Goal: Transaction & Acquisition: Obtain resource

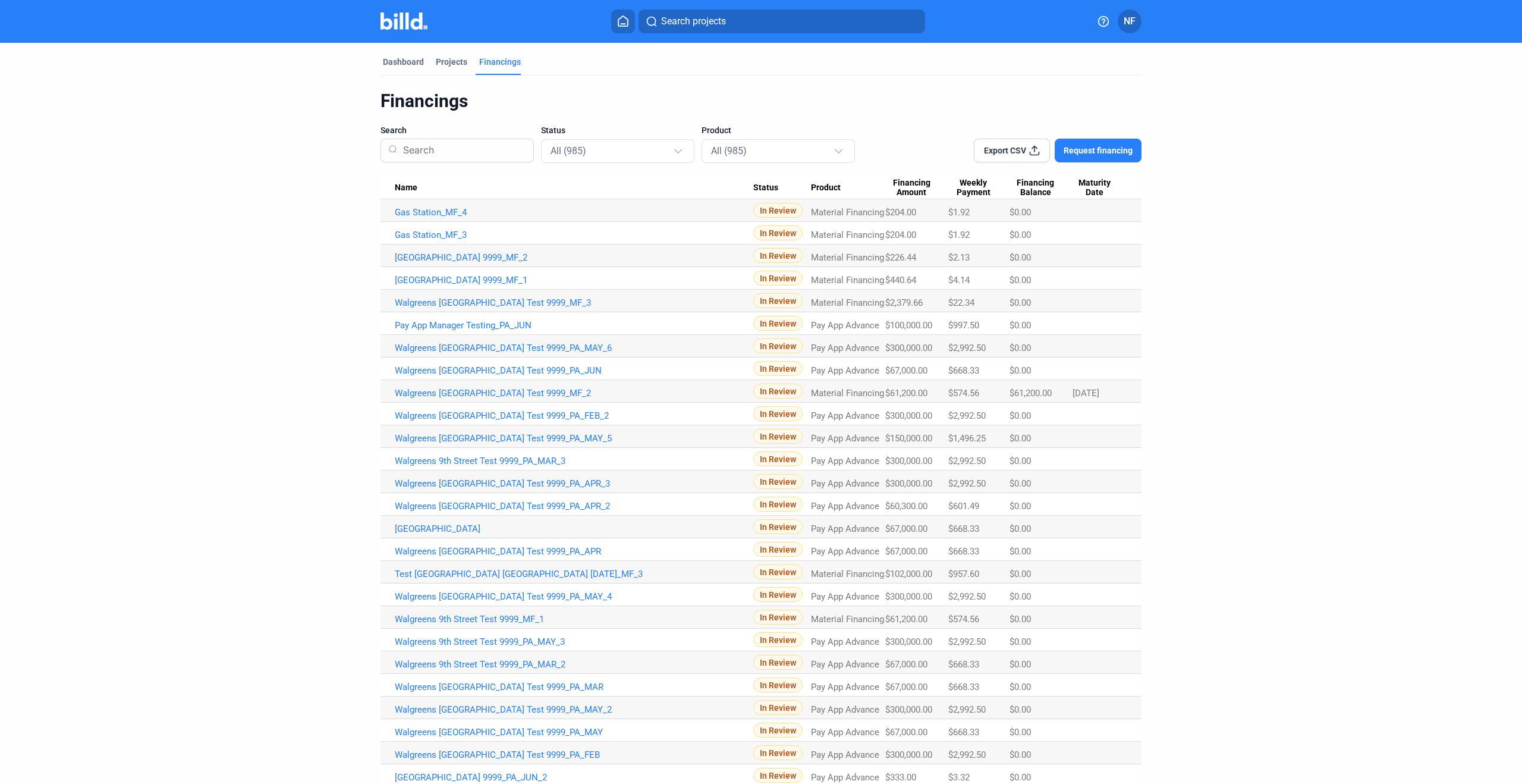
click at [401, 13] on img at bounding box center [404, 21] width 47 height 18
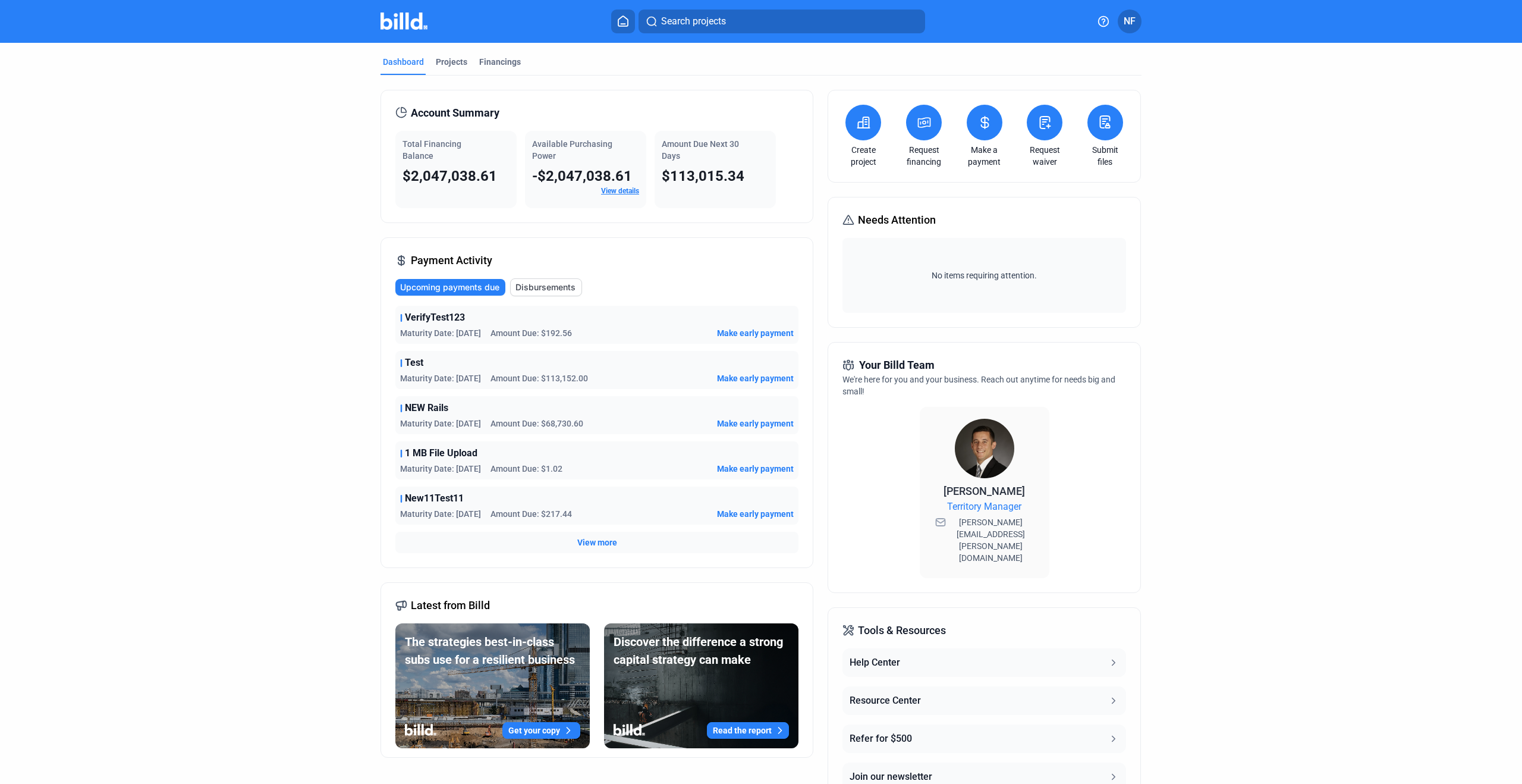
click at [866, 120] on icon at bounding box center [864, 122] width 12 height 10
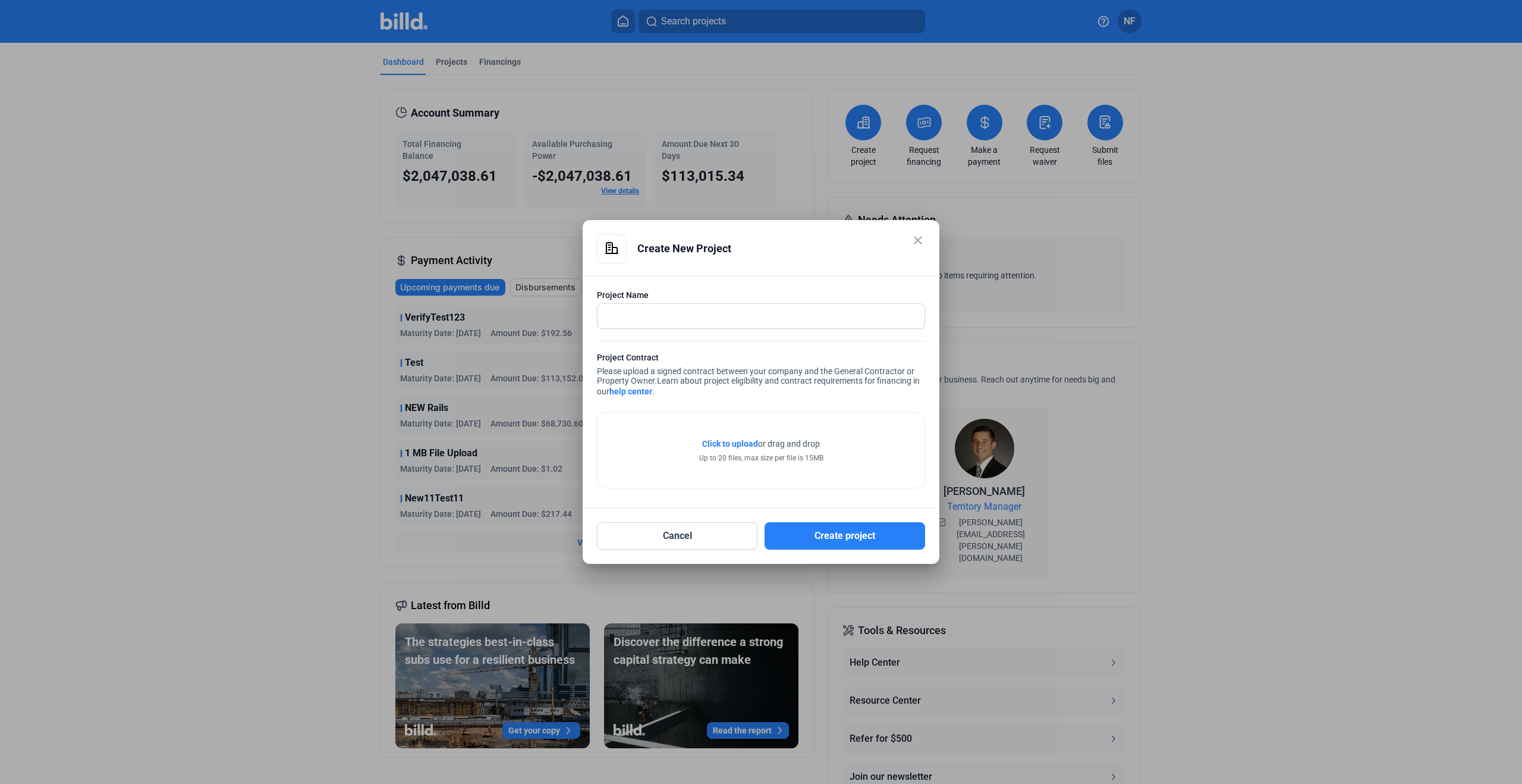
click at [919, 238] on mat-icon "close" at bounding box center [918, 240] width 14 height 14
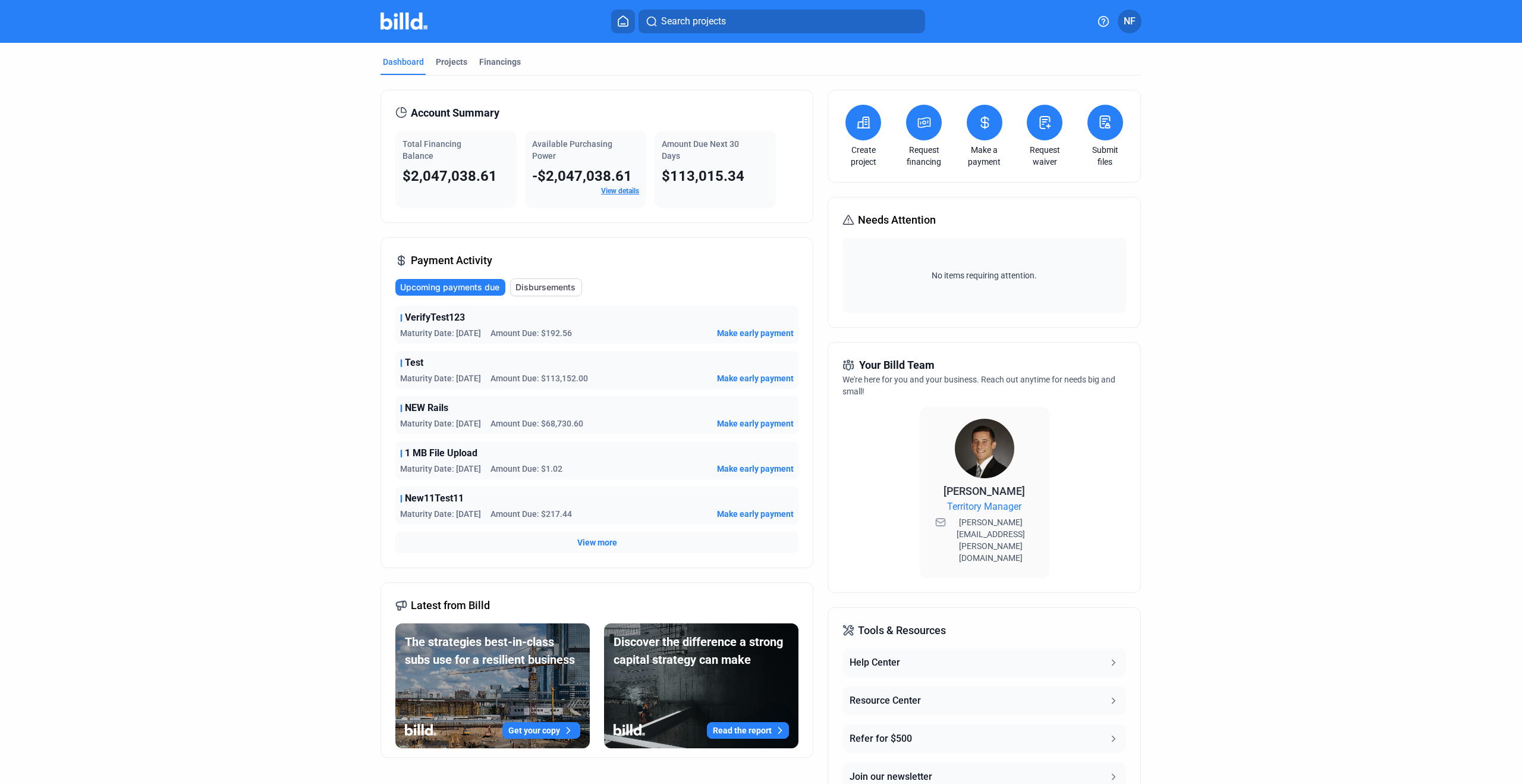
click at [922, 151] on link "Request financing" at bounding box center [924, 156] width 42 height 24
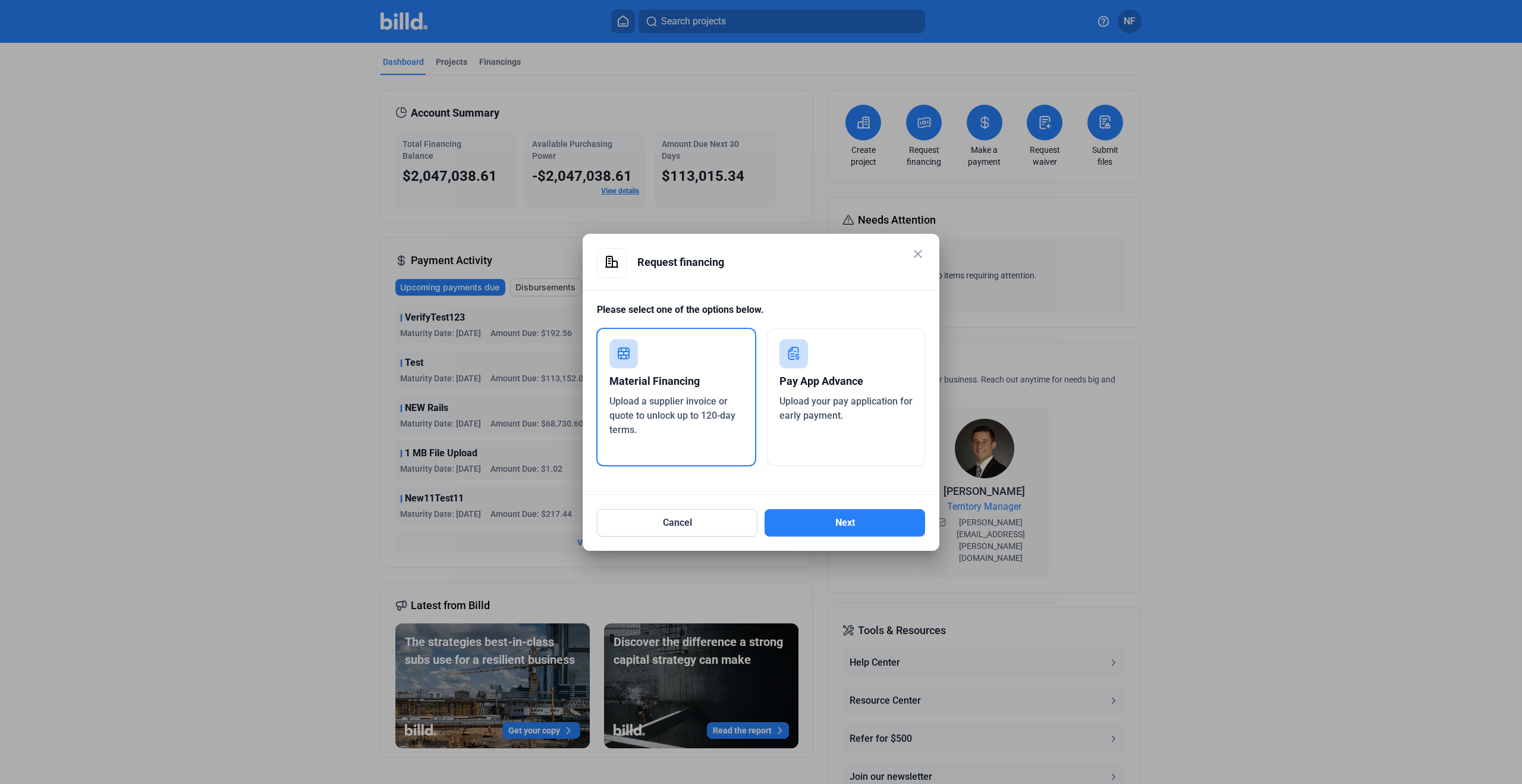
click at [922, 252] on mat-icon "close" at bounding box center [918, 254] width 14 height 14
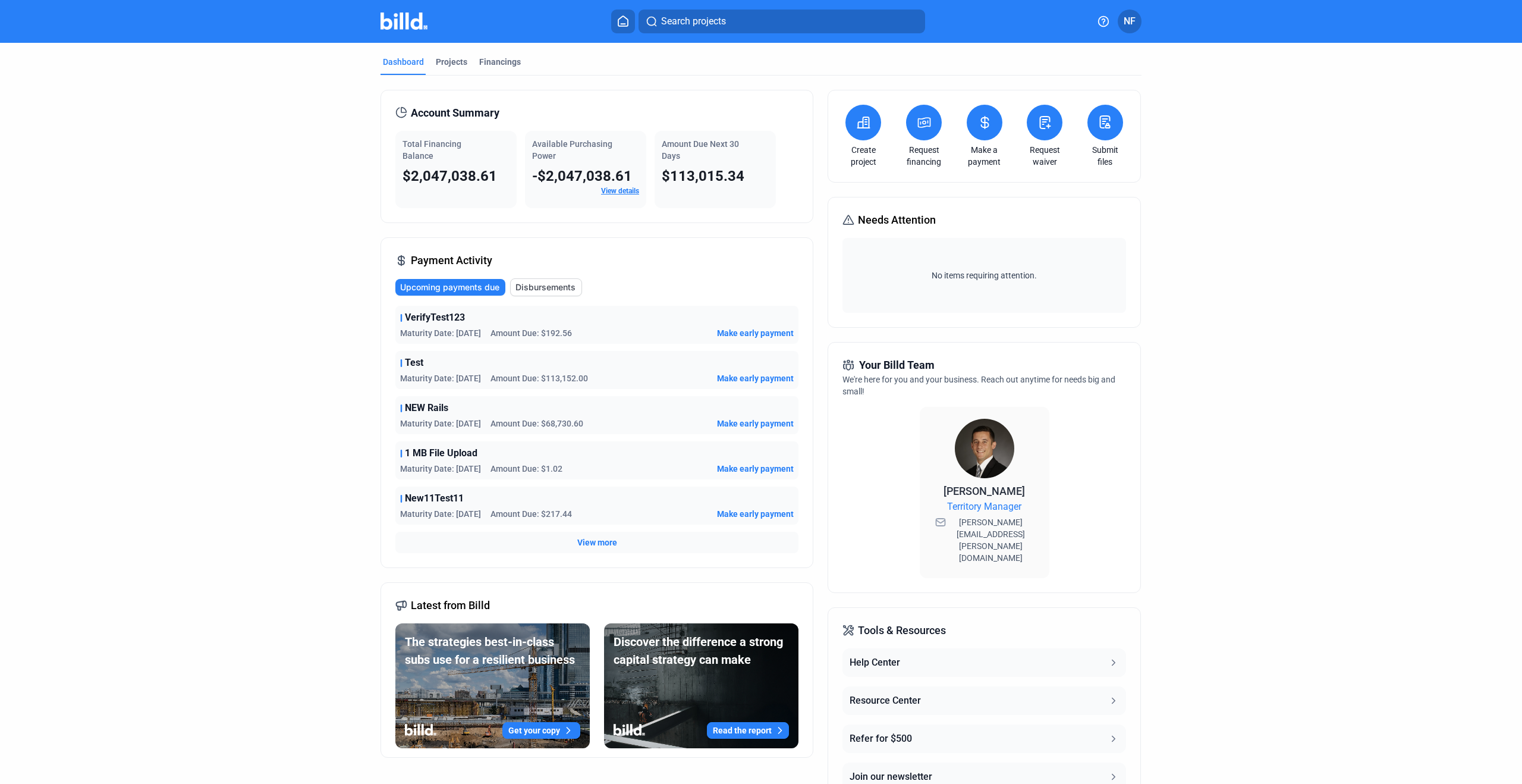
click at [913, 132] on button at bounding box center [924, 122] width 36 height 36
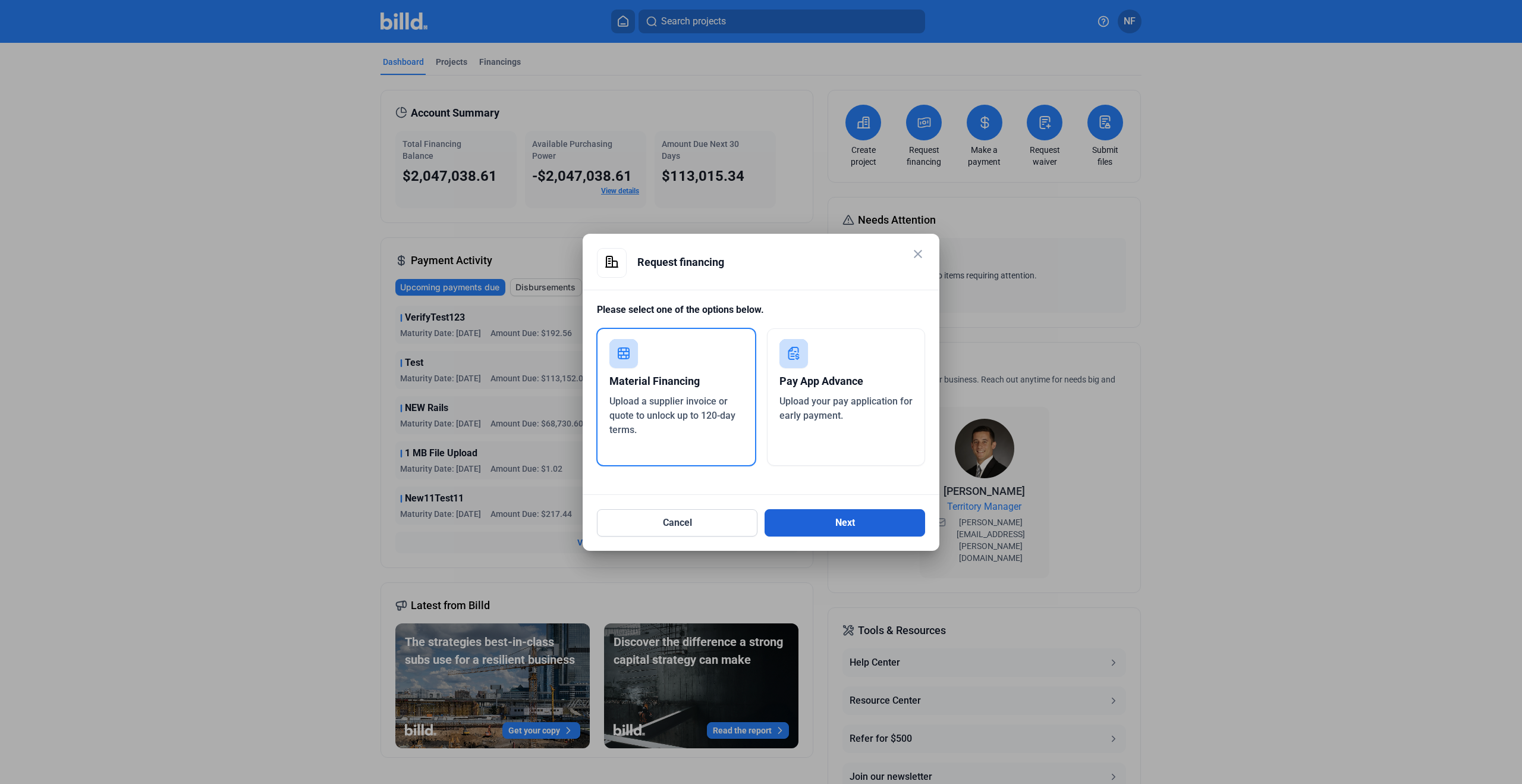
click at [822, 531] on button "Next" at bounding box center [844, 522] width 160 height 27
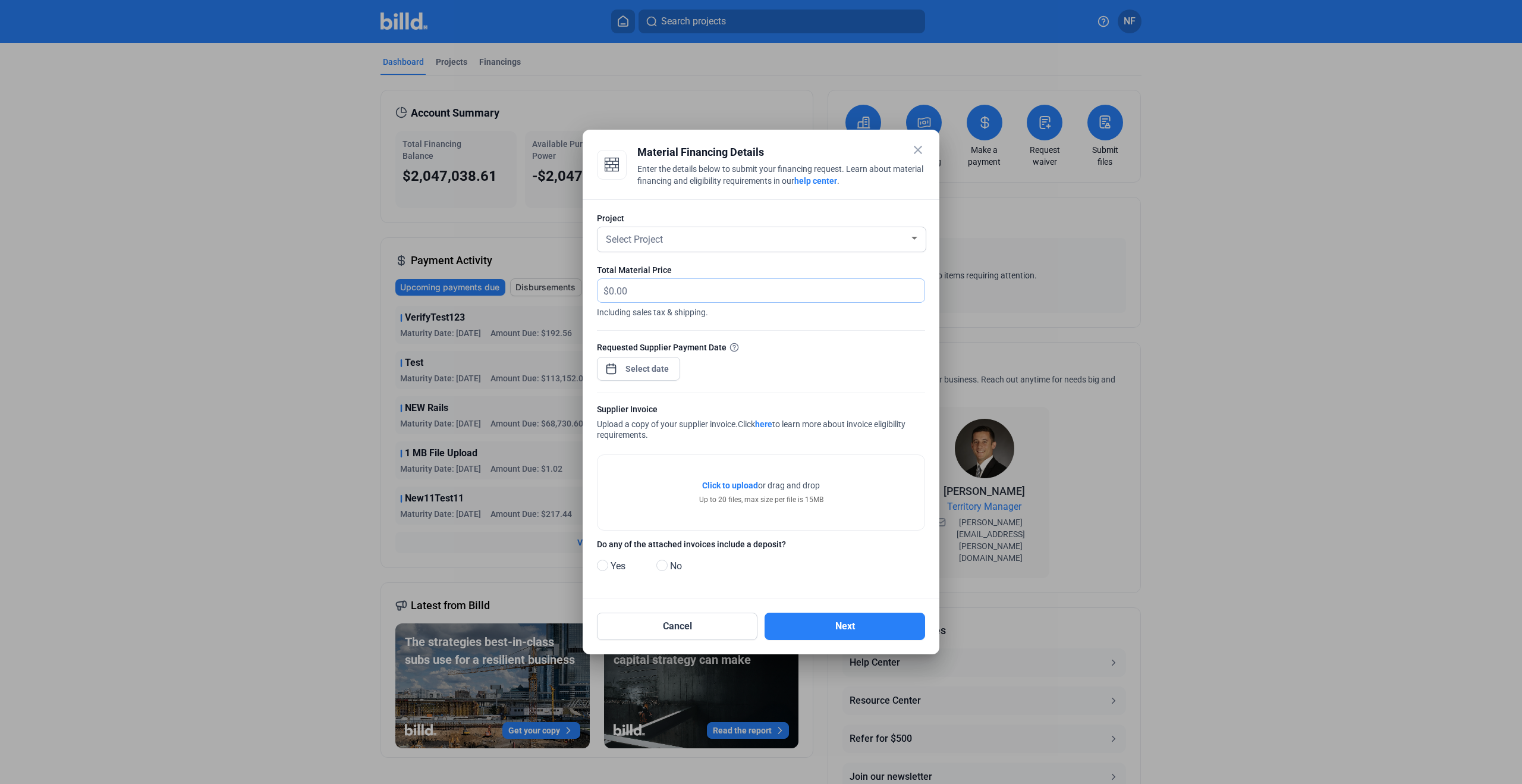
click at [707, 286] on input "text" at bounding box center [759, 291] width 302 height 23
click at [707, 290] on input "text" at bounding box center [767, 291] width 315 height 23
click at [717, 234] on div "Select Project" at bounding box center [756, 239] width 306 height 17
click at [725, 201] on div at bounding box center [761, 392] width 1522 height 784
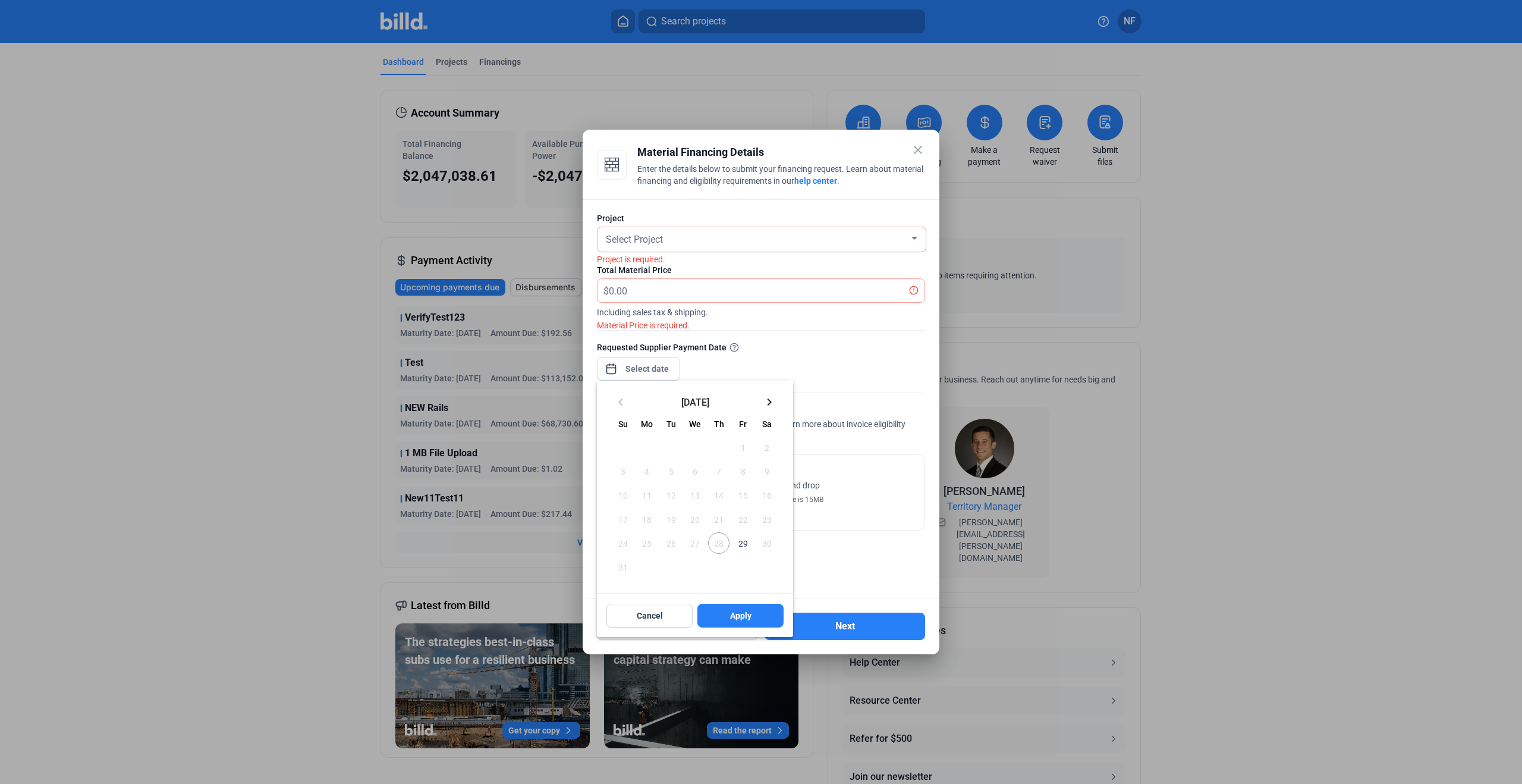
click at [643, 367] on div "close Material Financing Details Enter the details below to submit your financi…" at bounding box center [761, 392] width 1522 height 784
click at [796, 348] on div at bounding box center [761, 392] width 1522 height 784
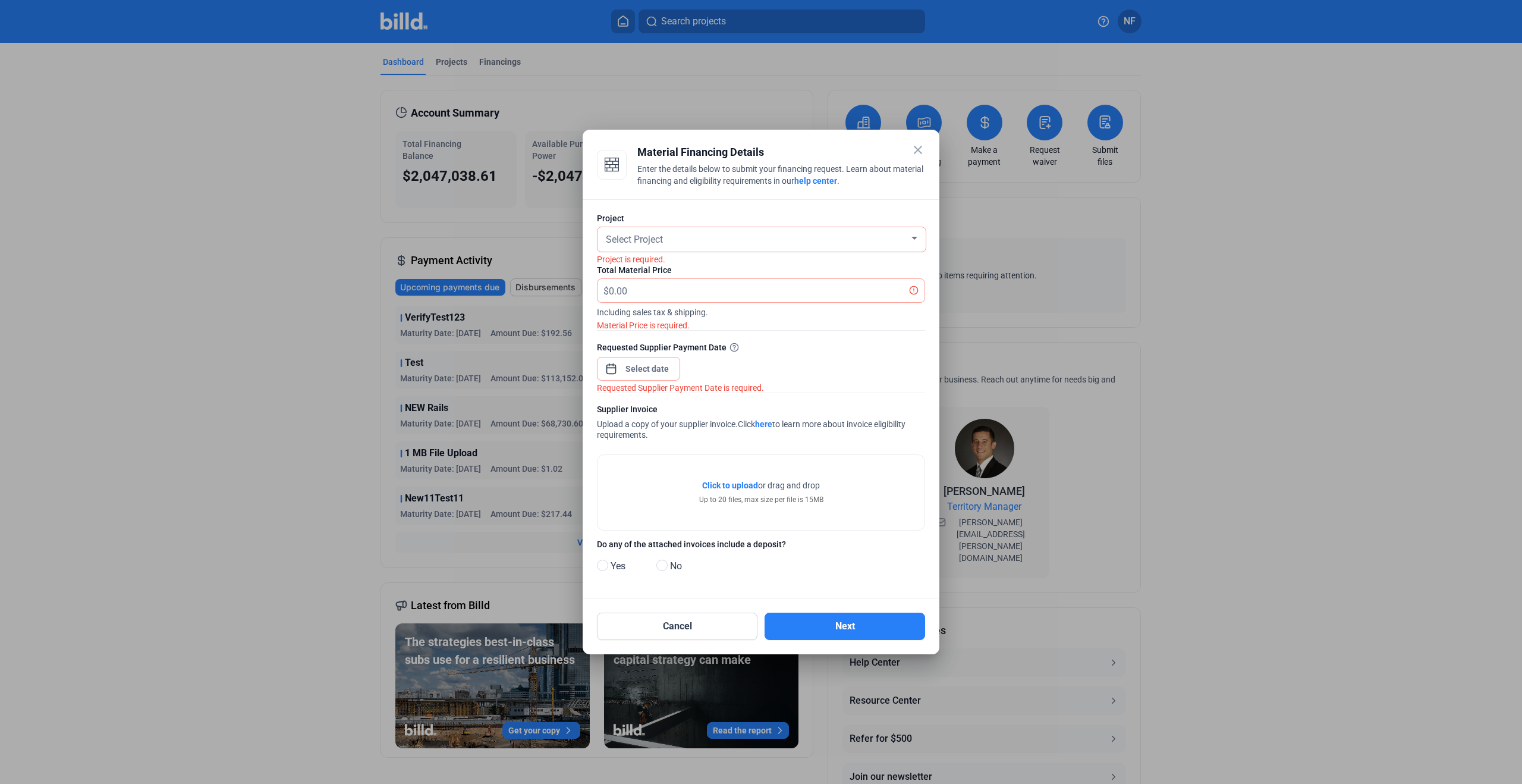
drag, startPoint x: 919, startPoint y: 153, endPoint x: 870, endPoint y: 163, distance: 50.0
click at [919, 153] on mat-icon "close" at bounding box center [918, 150] width 14 height 14
